Goal: Information Seeking & Learning: Learn about a topic

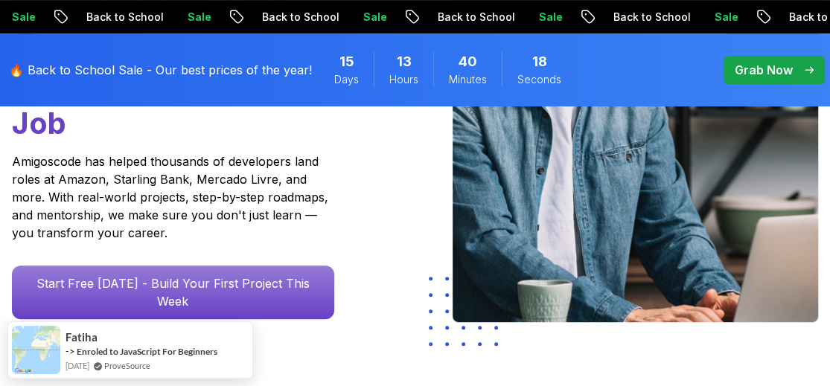
scroll to position [359, 0]
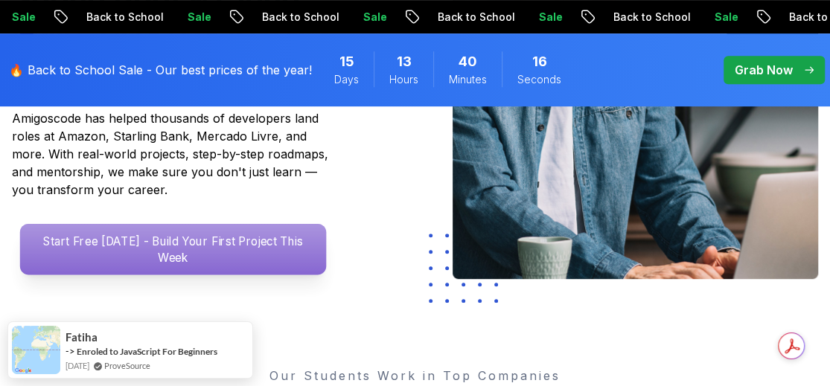
click at [251, 249] on p "Start Free [DATE] - Build Your First Project This Week" at bounding box center [173, 249] width 306 height 51
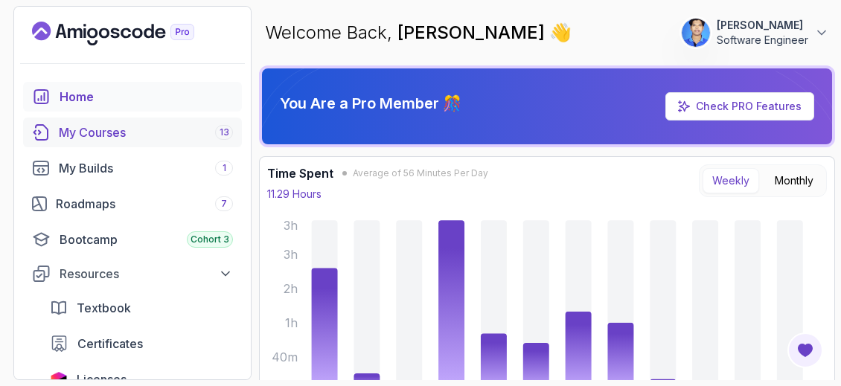
click at [138, 131] on div "My Courses 13" at bounding box center [146, 133] width 174 height 18
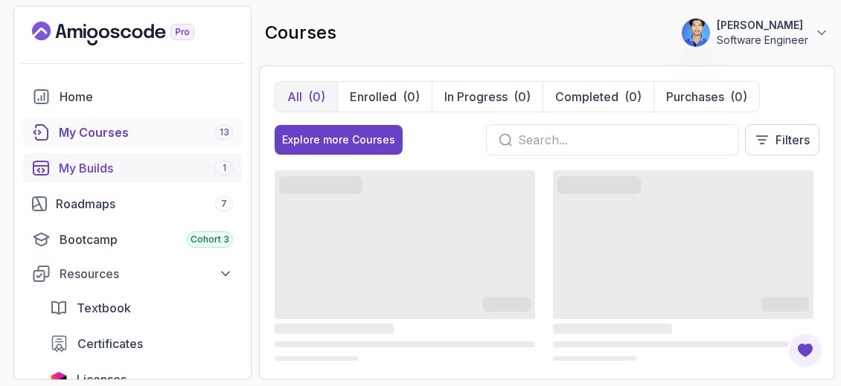
click at [144, 173] on div "My Builds 1" at bounding box center [146, 168] width 174 height 18
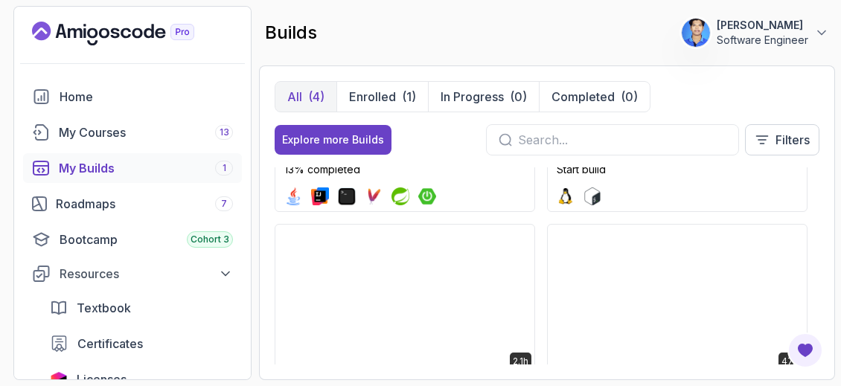
scroll to position [188, 0]
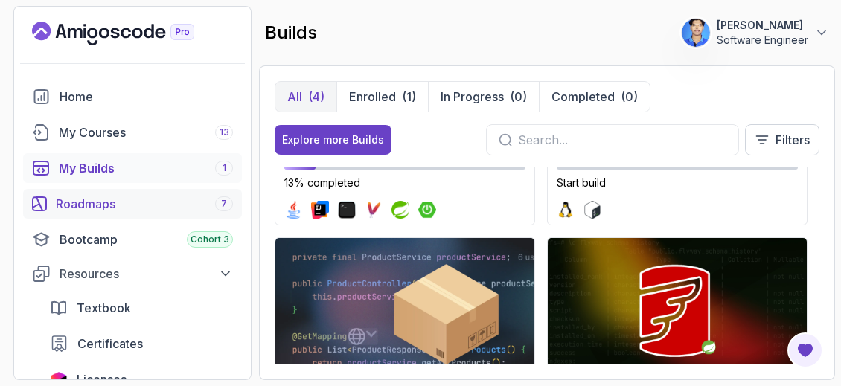
click at [164, 212] on link "Roadmaps 7" at bounding box center [132, 204] width 219 height 30
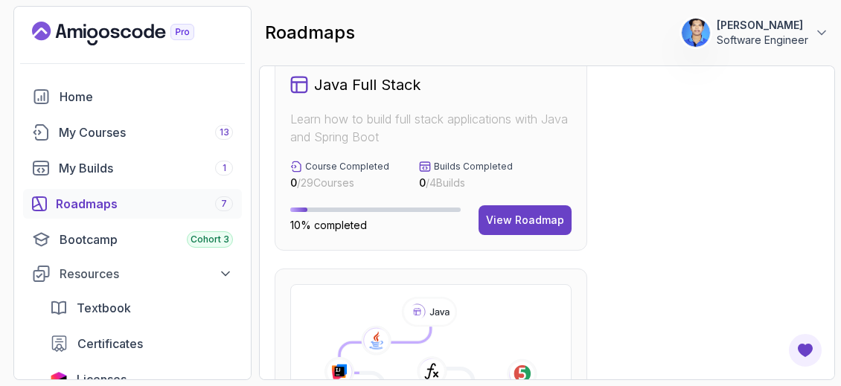
scroll to position [800, 0]
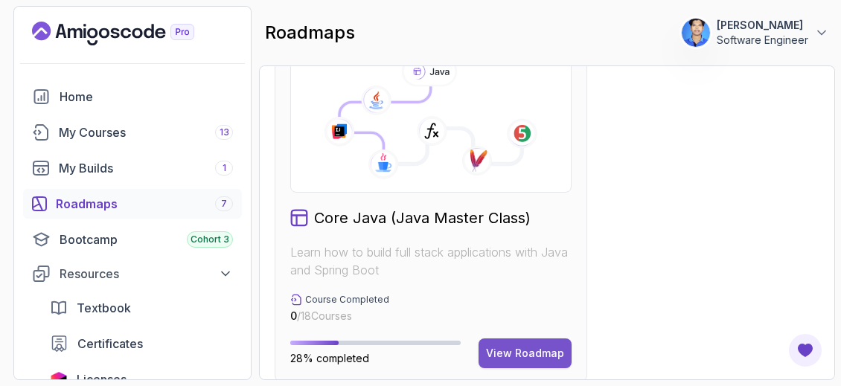
click at [493, 339] on button "View Roadmap" at bounding box center [524, 354] width 93 height 30
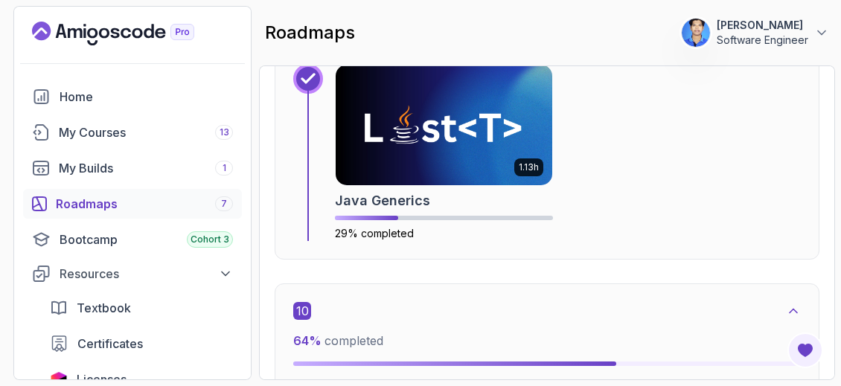
scroll to position [4973, 0]
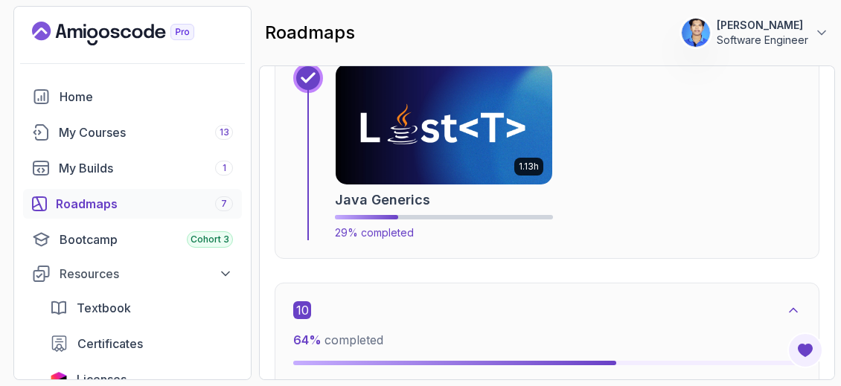
click at [476, 164] on img at bounding box center [444, 123] width 228 height 127
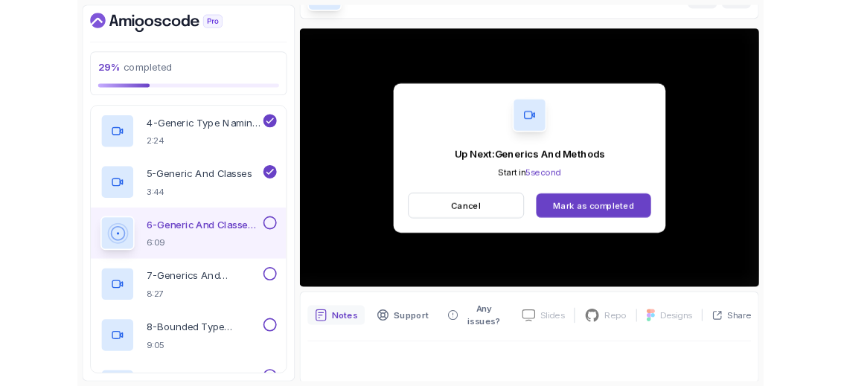
scroll to position [118, 0]
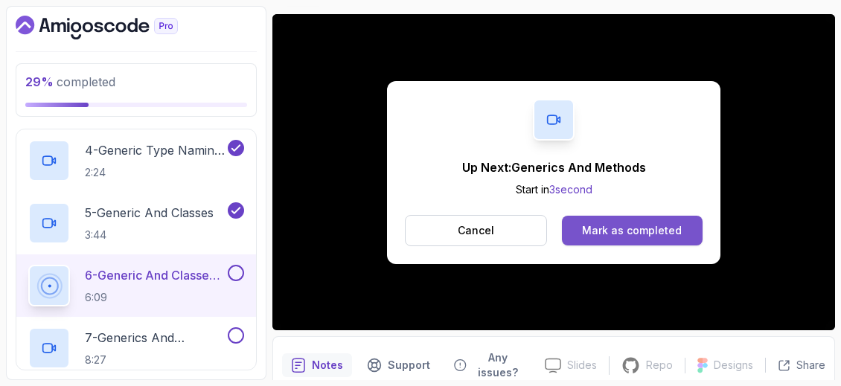
click at [615, 231] on div "Mark as completed" at bounding box center [632, 230] width 100 height 15
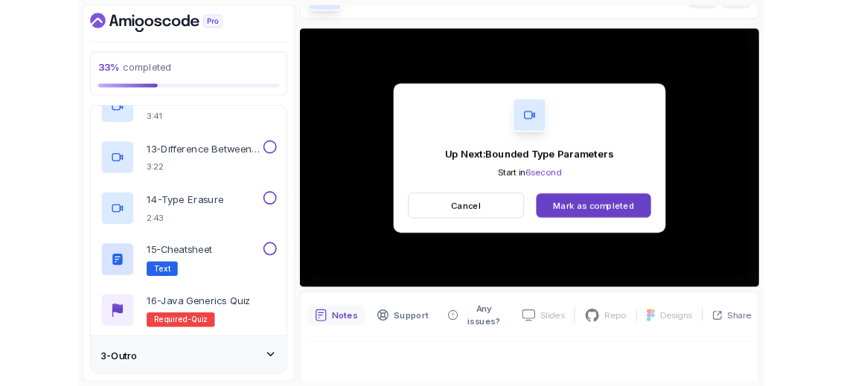
scroll to position [118, 0]
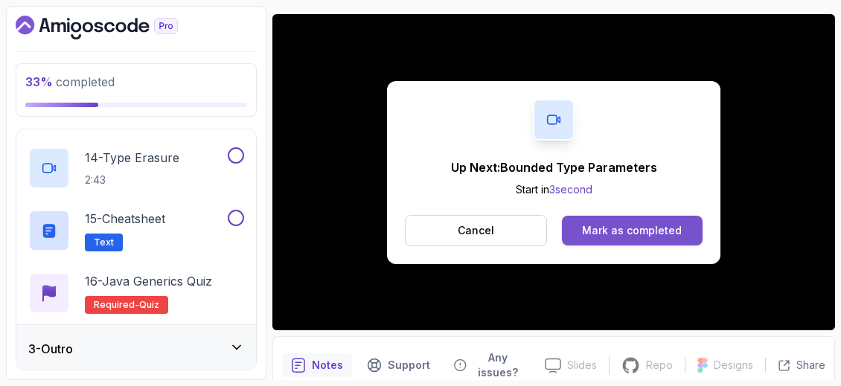
click at [661, 228] on div "Mark as completed" at bounding box center [632, 230] width 100 height 15
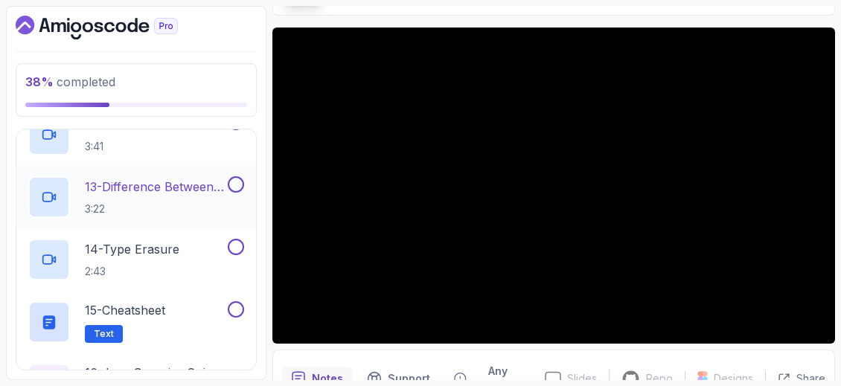
scroll to position [807, 0]
click at [161, 195] on p "13 - Difference Between Bounded Type Parameters And Wildcards" at bounding box center [155, 189] width 140 height 18
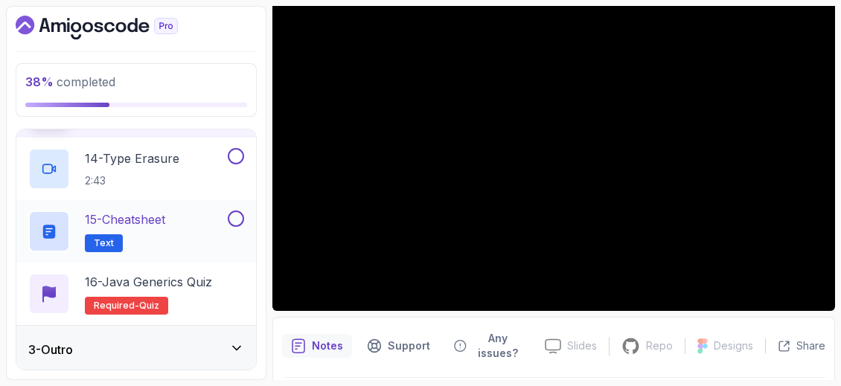
scroll to position [901, 0]
click at [165, 216] on p "15 - Cheatsheet" at bounding box center [125, 219] width 80 height 18
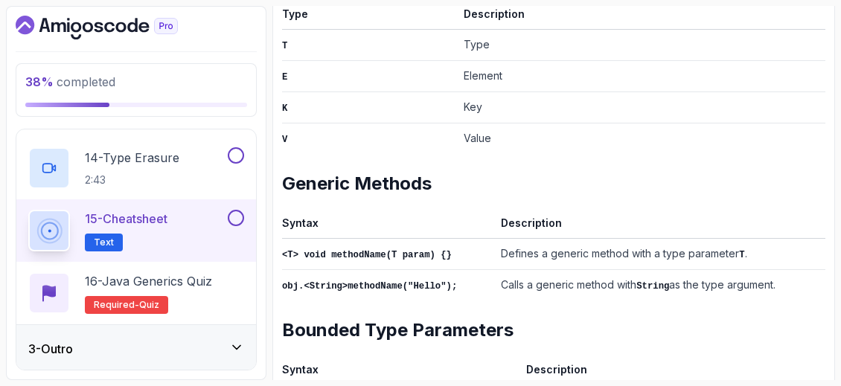
scroll to position [462, 0]
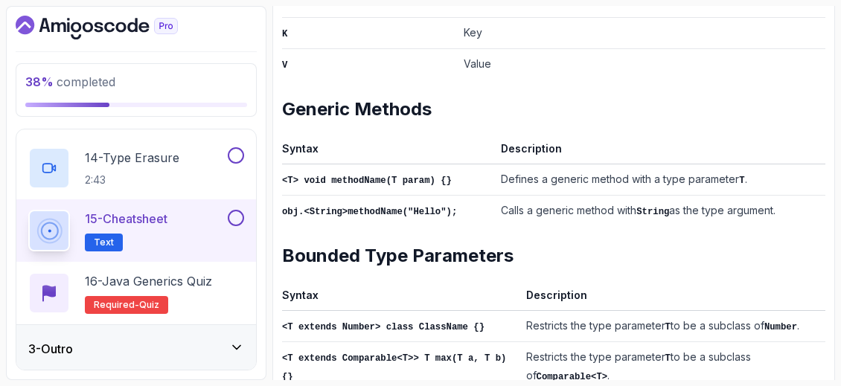
click at [396, 247] on h2 "Bounded Type Parameters" at bounding box center [553, 256] width 543 height 24
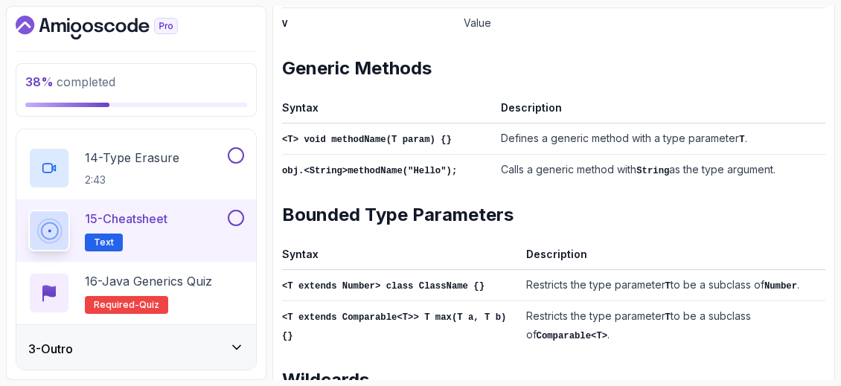
click at [396, 247] on th "Syntax" at bounding box center [401, 257] width 238 height 25
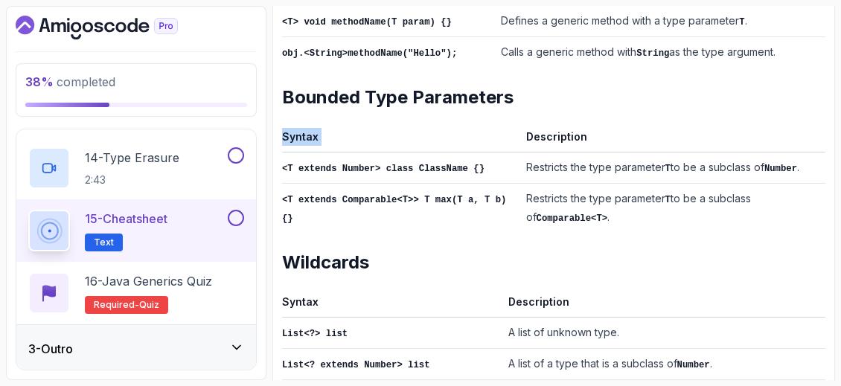
scroll to position [695, 0]
click at [385, 301] on th "Syntax" at bounding box center [392, 304] width 220 height 25
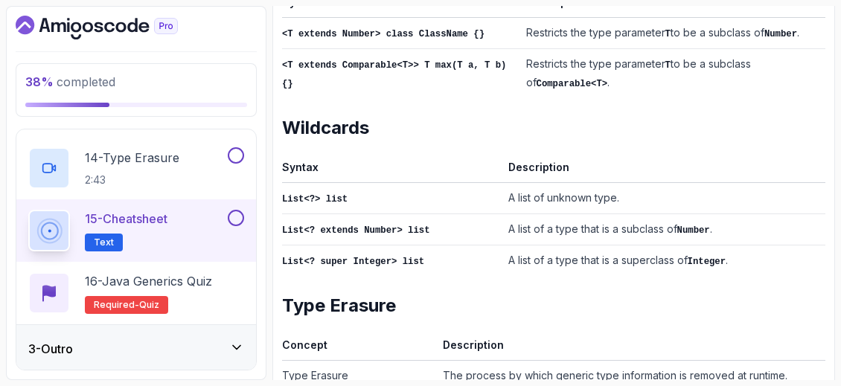
scroll to position [850, 0]
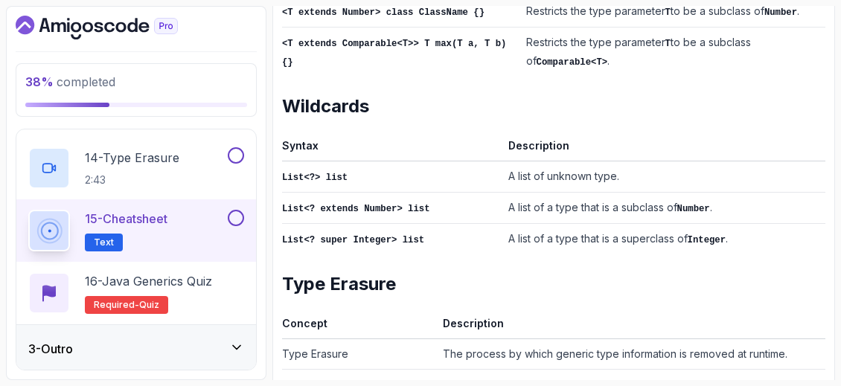
click at [70, 24] on icon "Dashboard" at bounding box center [97, 28] width 162 height 24
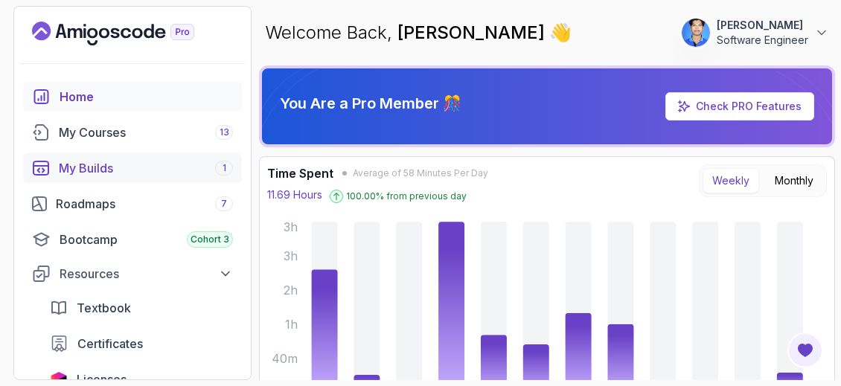
click at [171, 173] on div "My Builds 1" at bounding box center [146, 168] width 174 height 18
